Goal: Information Seeking & Learning: Learn about a topic

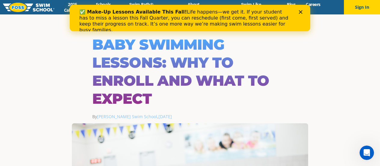
click at [144, 28] on div "✅ Make-Up Lessons Available This Fall! Life happens—we get it. If your student …" at bounding box center [187, 21] width 217 height 28
click at [115, 42] on h1 "Baby swimming lessons: Why to enroll and what to expect" at bounding box center [190, 72] width 196 height 72
click at [142, 91] on h1 "Baby swimming lessons: Why to enroll and what to expect" at bounding box center [190, 72] width 196 height 72
click at [301, 10] on icon "Close" at bounding box center [301, 12] width 4 height 4
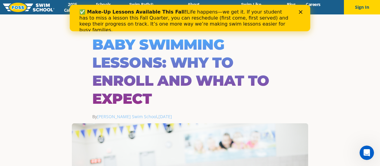
click at [302, 10] on icon "Close" at bounding box center [301, 12] width 4 height 4
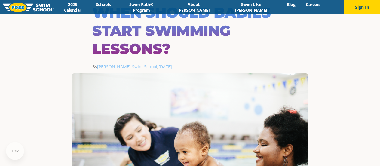
scroll to position [35, 0]
